Goal: Task Accomplishment & Management: Manage account settings

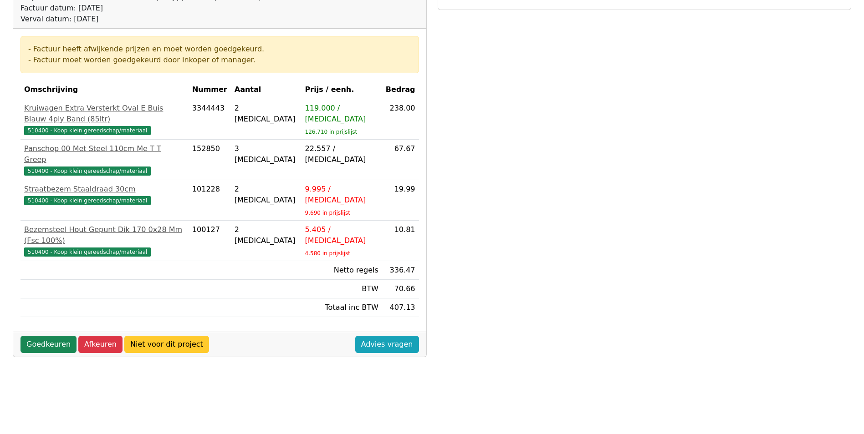
scroll to position [137, 0]
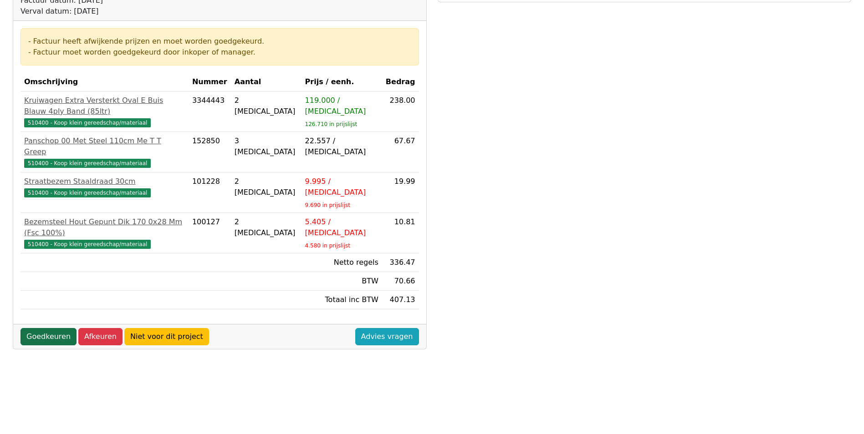
click at [46, 328] on link "Goedkeuren" at bounding box center [48, 336] width 56 height 17
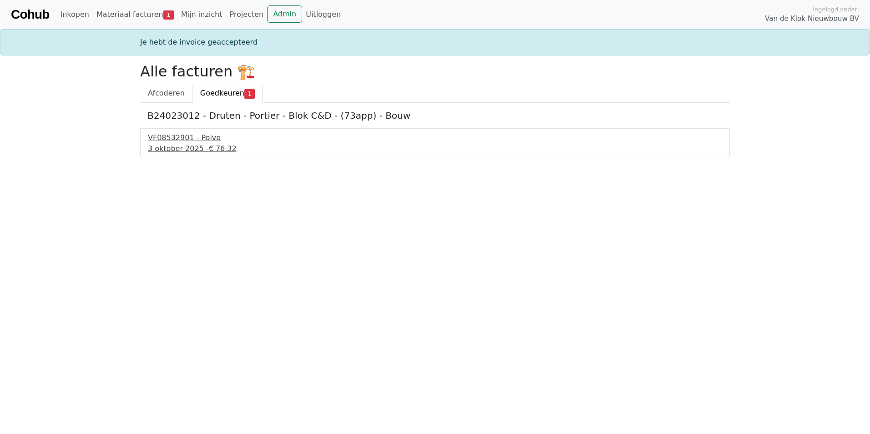
click at [189, 149] on div "3 oktober 2025 - € 76.32" at bounding box center [435, 148] width 575 height 11
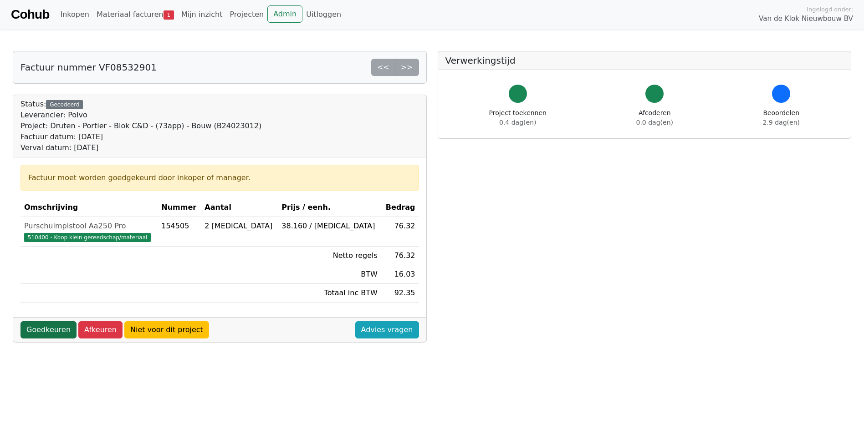
click at [25, 333] on link "Goedkeuren" at bounding box center [48, 329] width 56 height 17
